Goal: Check status

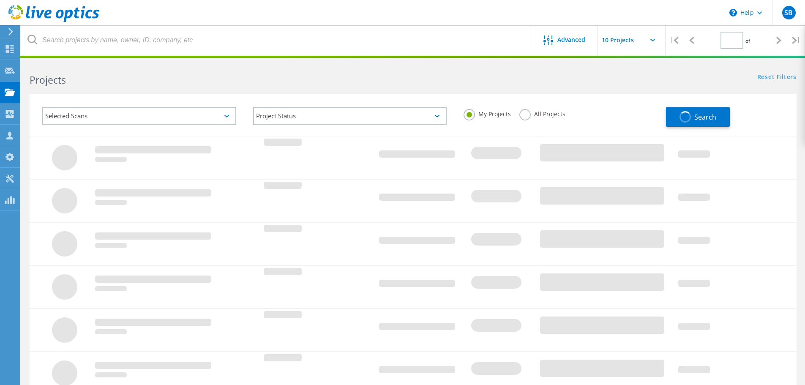
type input "1"
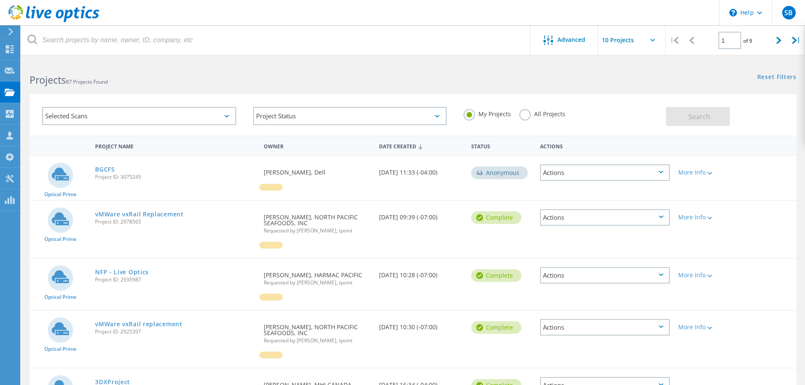
click at [526, 117] on label "All Projects" at bounding box center [543, 113] width 46 height 8
click at [0, 0] on input "All Projects" at bounding box center [0, 0] width 0 height 0
drag, startPoint x: 694, startPoint y: 120, endPoint x: 689, endPoint y: 126, distance: 8.1
click at [695, 120] on span "Search" at bounding box center [700, 116] width 22 height 9
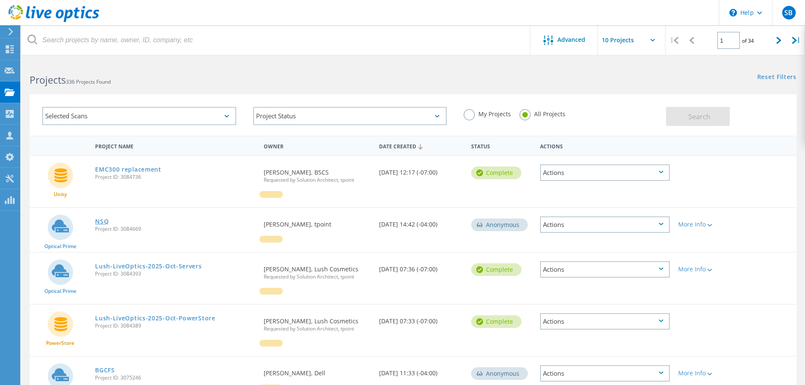
click at [102, 223] on link "NSQ" at bounding box center [102, 222] width 14 height 6
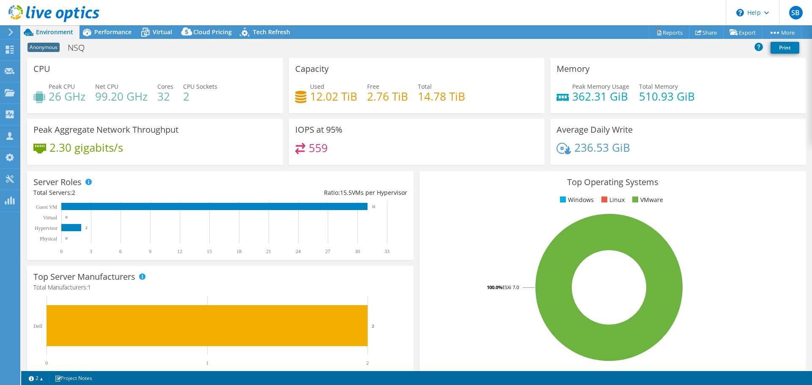
select select "[GEOGRAPHIC_DATA]"
select select "CAD"
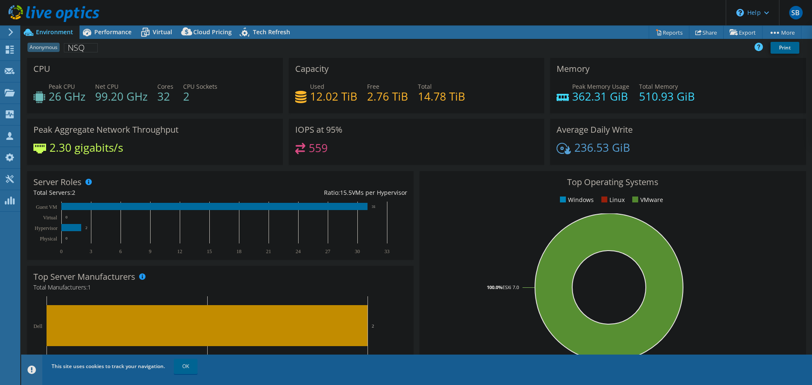
click at [567, 17] on header "SB Partner Team Member [PERSON_NAME] [EMAIL_ADDRESS][DOMAIN_NAME] tpoint My Pro…" at bounding box center [406, 12] width 812 height 25
